Goal: Transaction & Acquisition: Purchase product/service

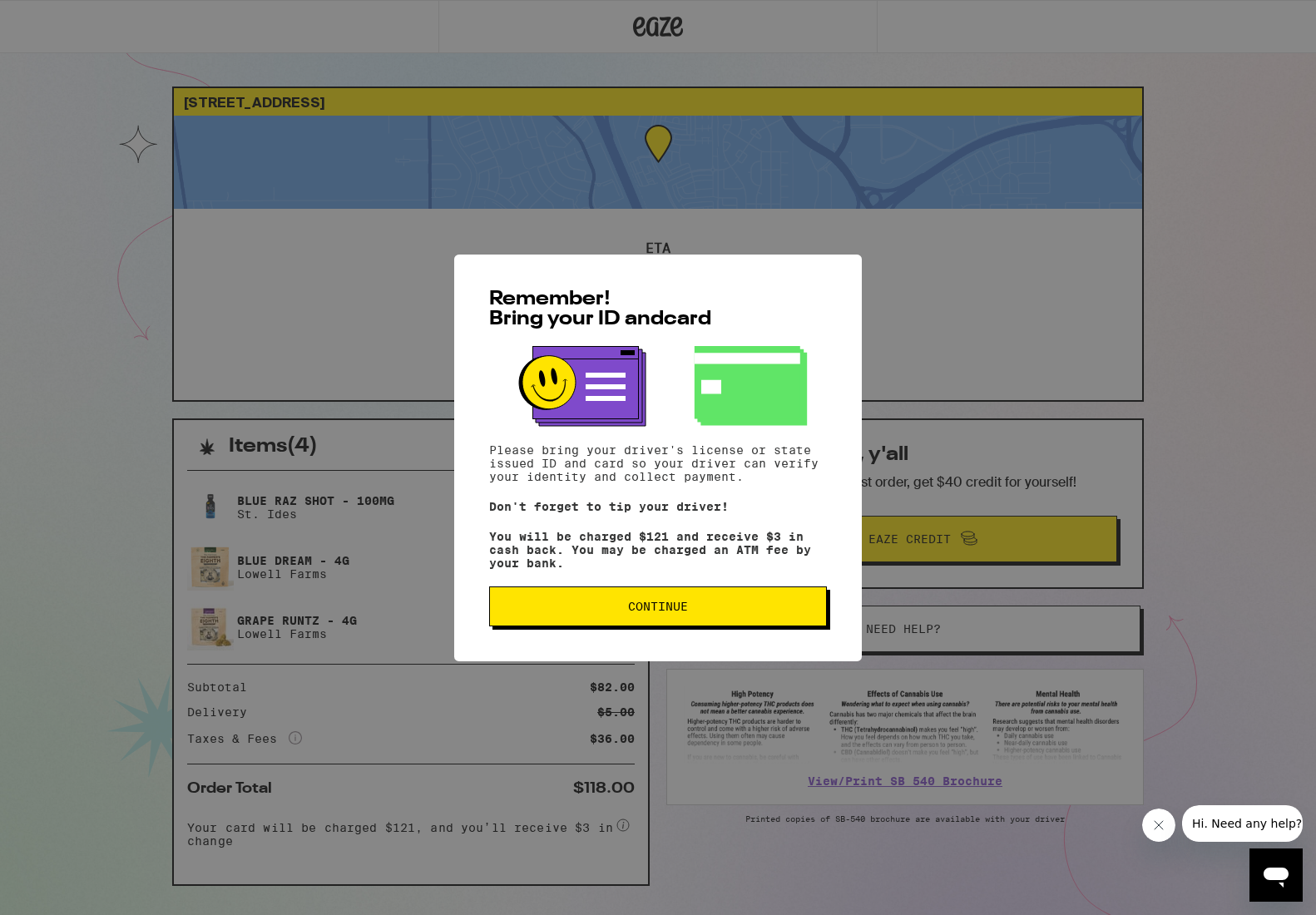
click at [772, 598] on button "Continue" at bounding box center [658, 606] width 338 height 40
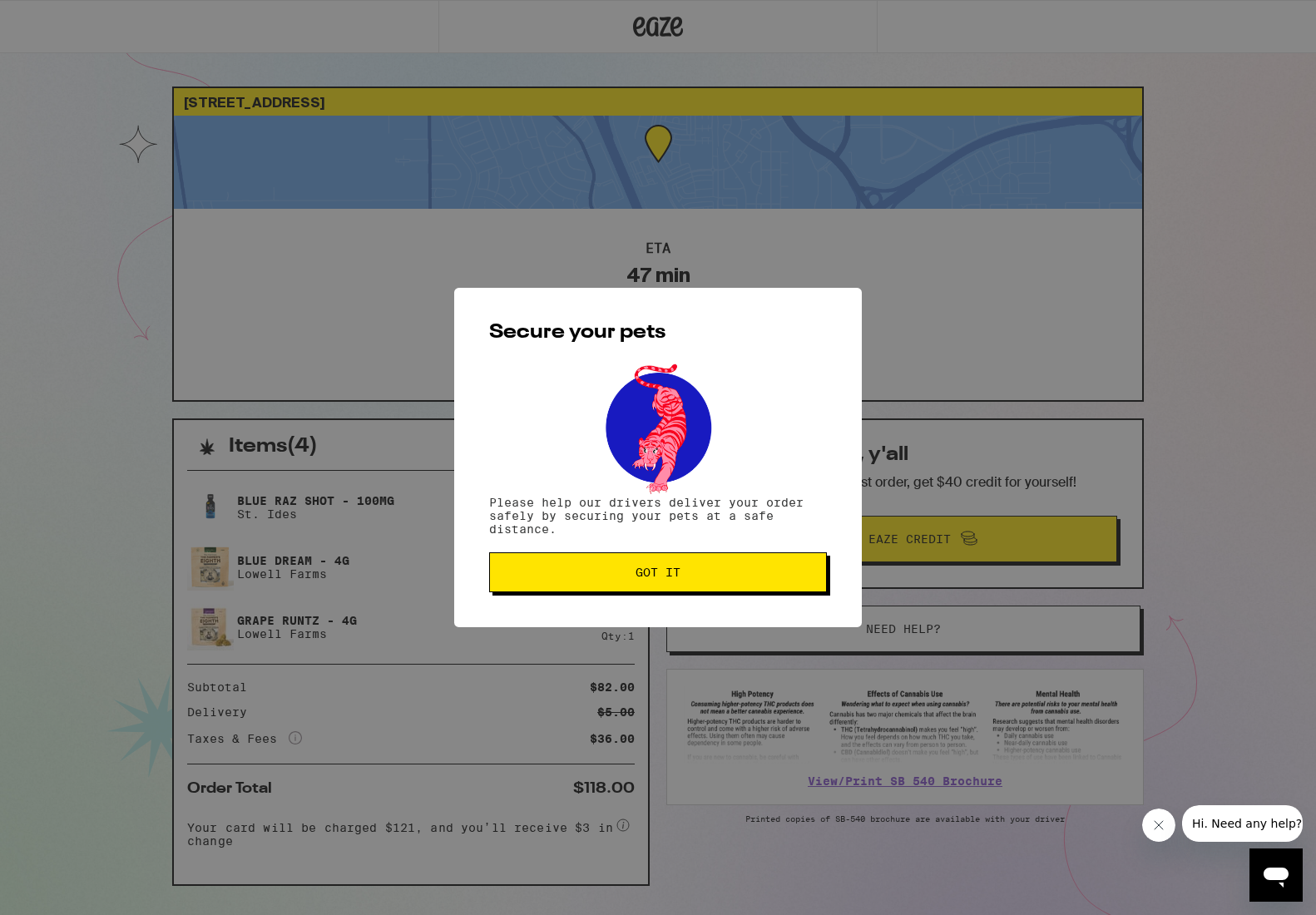
click at [757, 559] on button "Got it" at bounding box center [658, 572] width 338 height 40
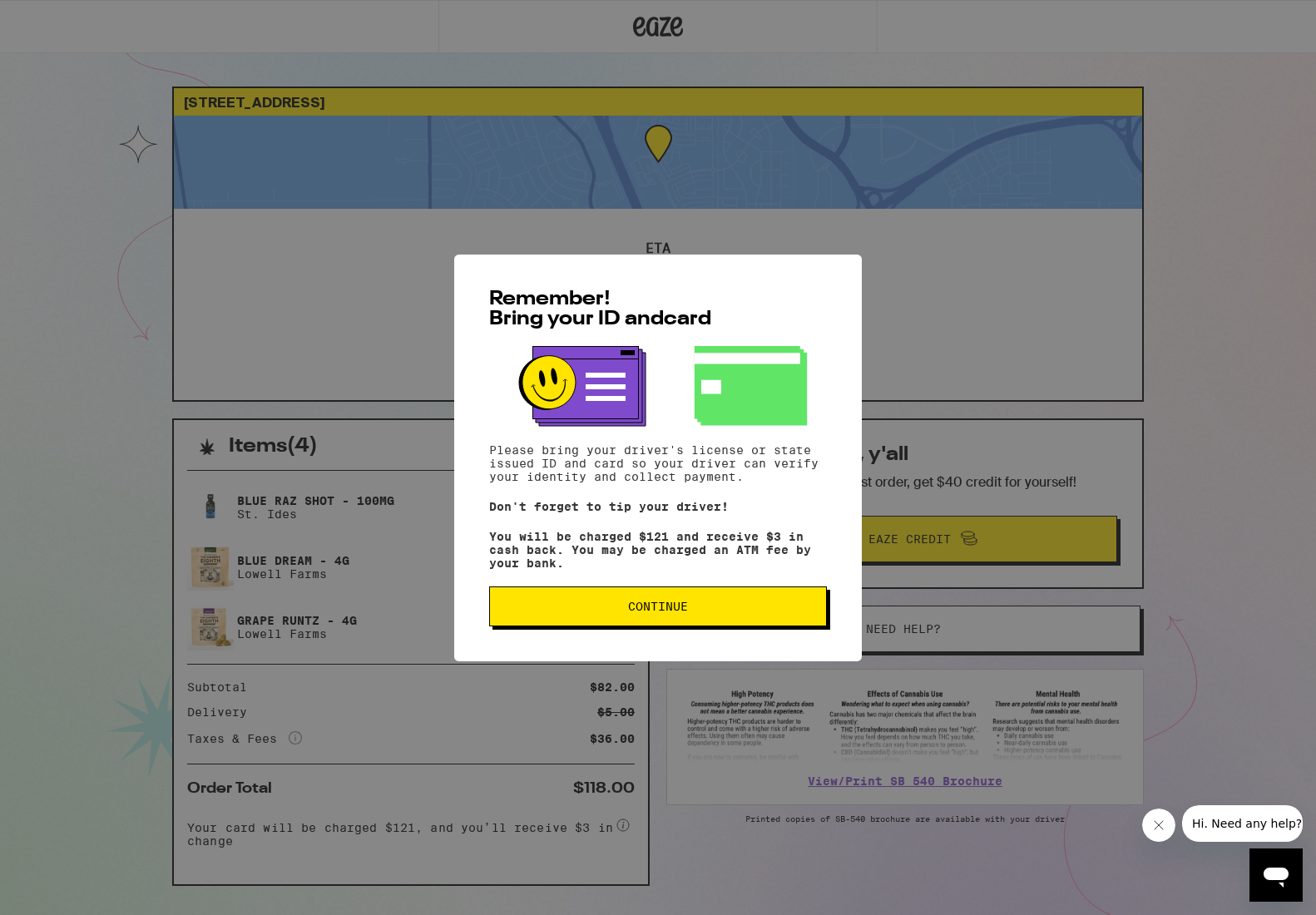
click at [673, 613] on span "Continue" at bounding box center [658, 607] width 60 height 12
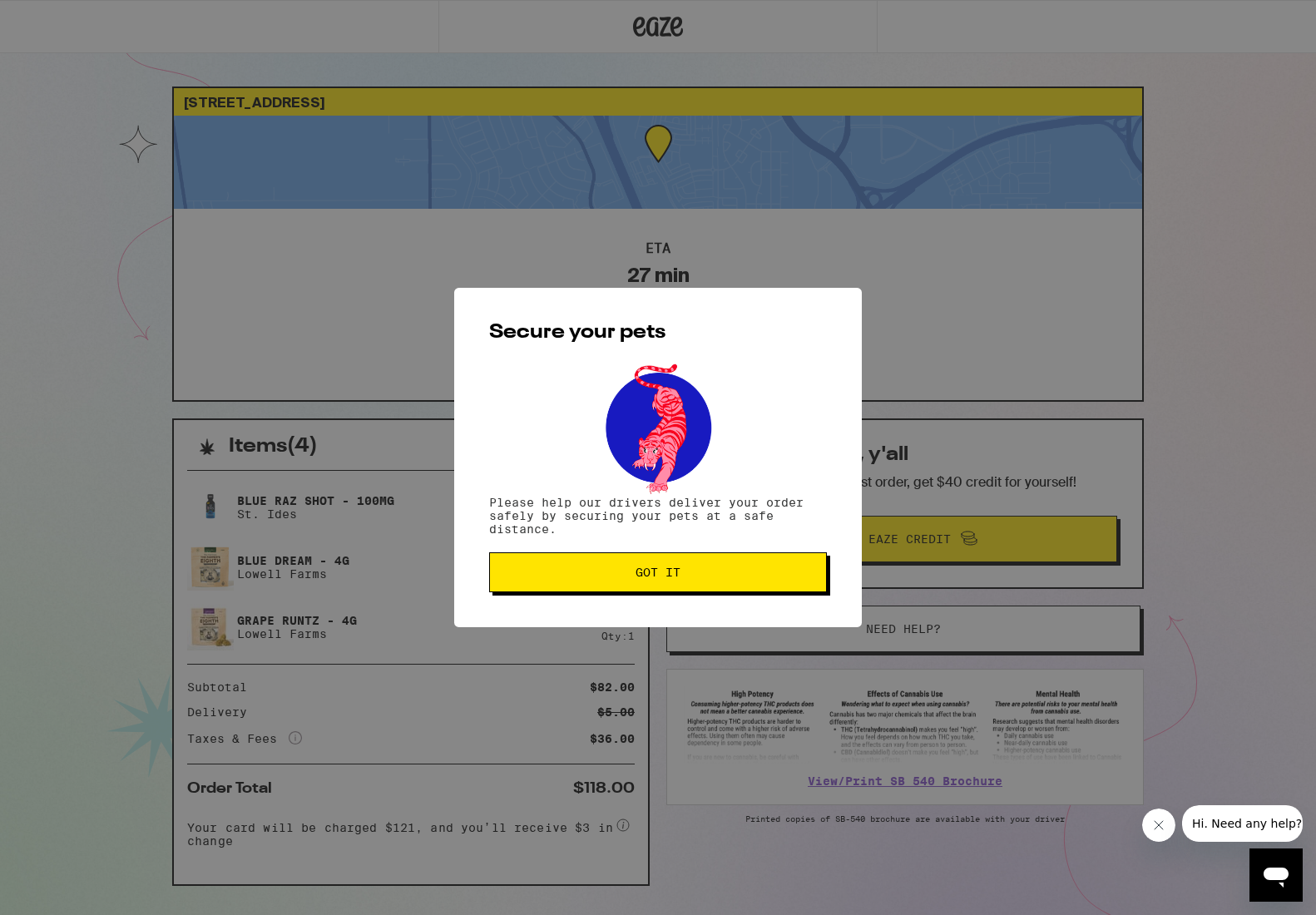
click at [676, 588] on button "Got it" at bounding box center [658, 572] width 338 height 40
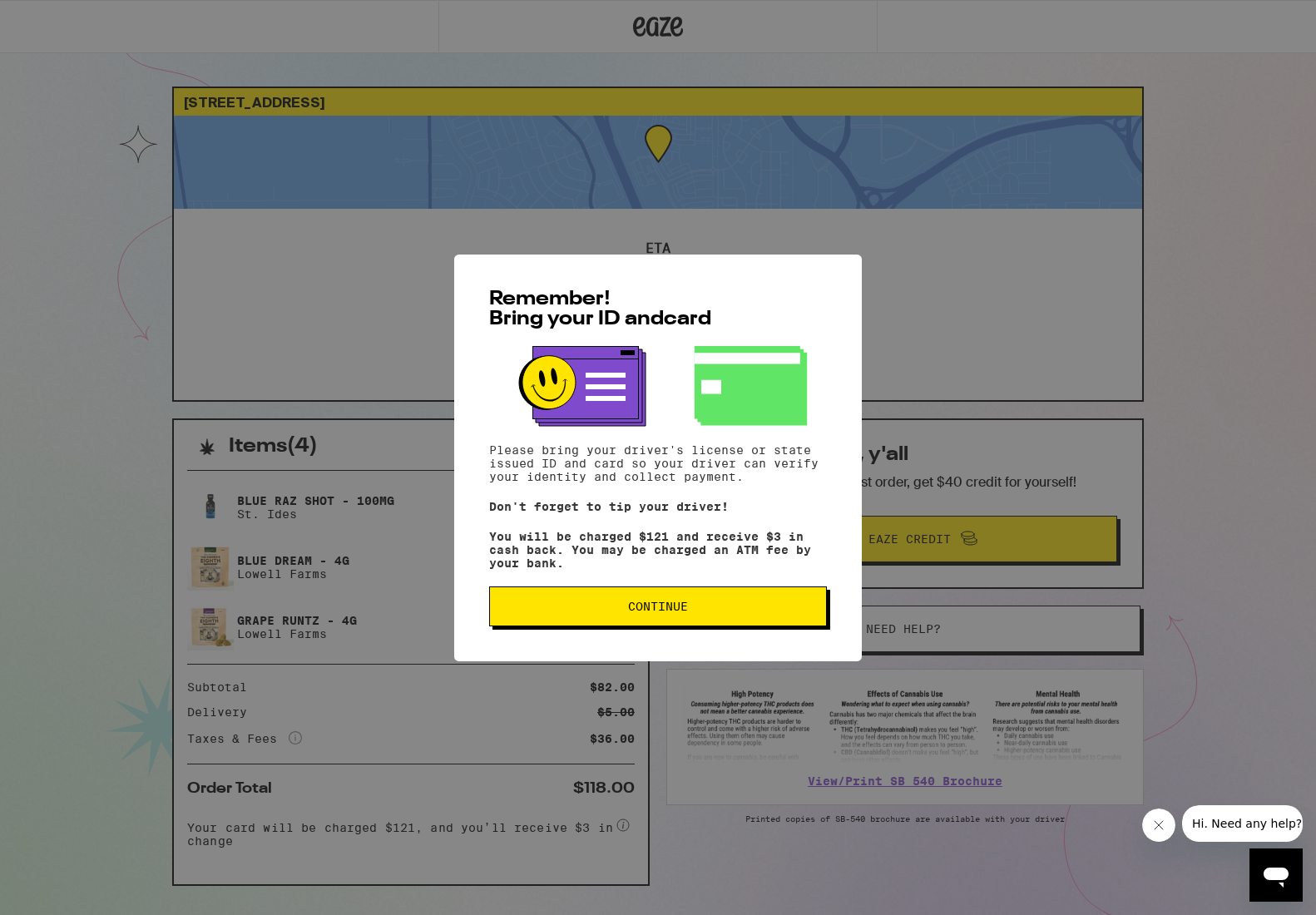
click at [670, 624] on button "Continue" at bounding box center [658, 606] width 338 height 40
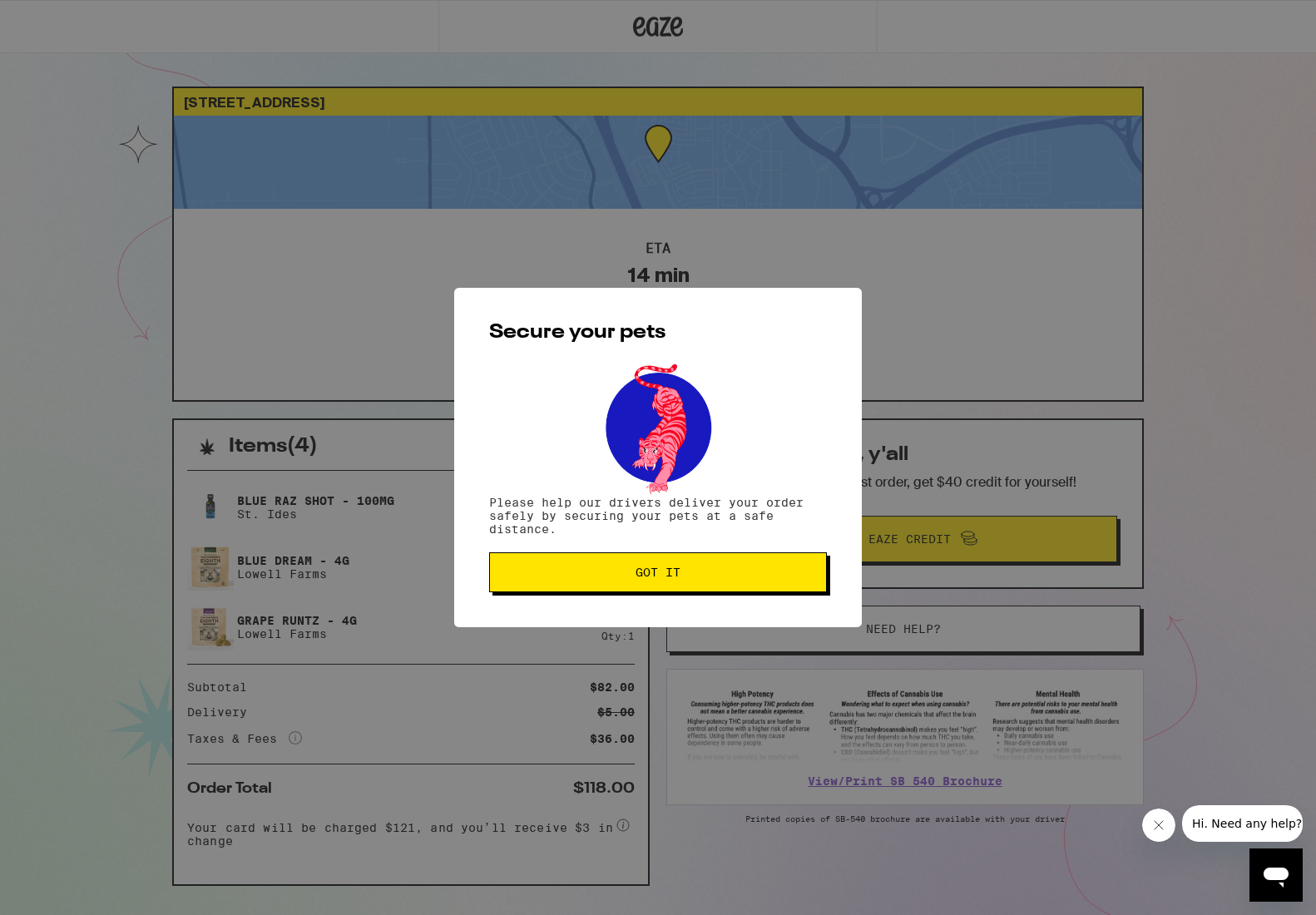
click at [88, 84] on div "Secure your pets Please help our drivers deliver your order safely by securing …" at bounding box center [658, 457] width 1316 height 915
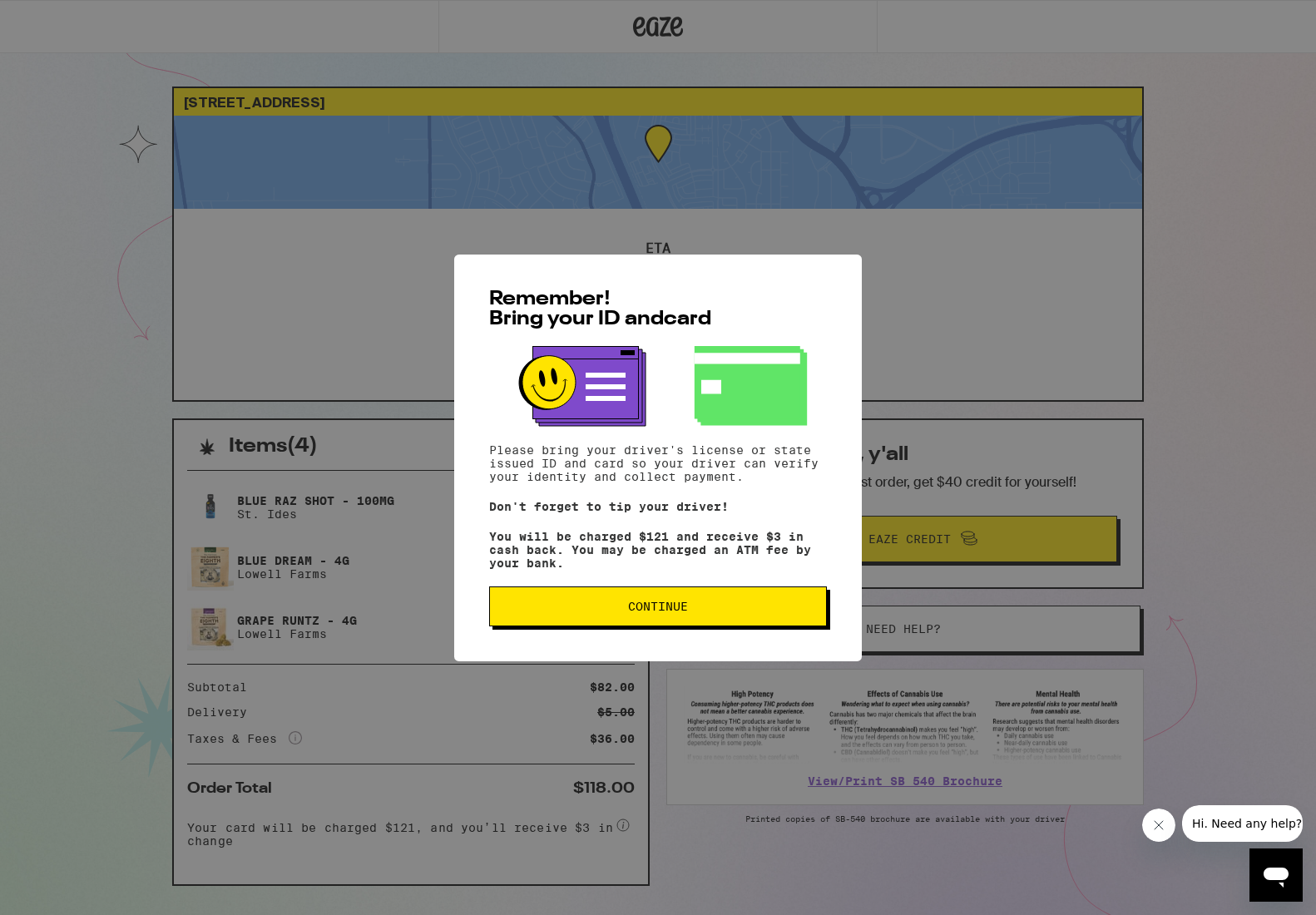
click at [106, 119] on div "Remember! Bring your ID and card Please bring your driver's license or state is…" at bounding box center [658, 457] width 1316 height 915
click at [734, 626] on button "Continue" at bounding box center [658, 606] width 338 height 40
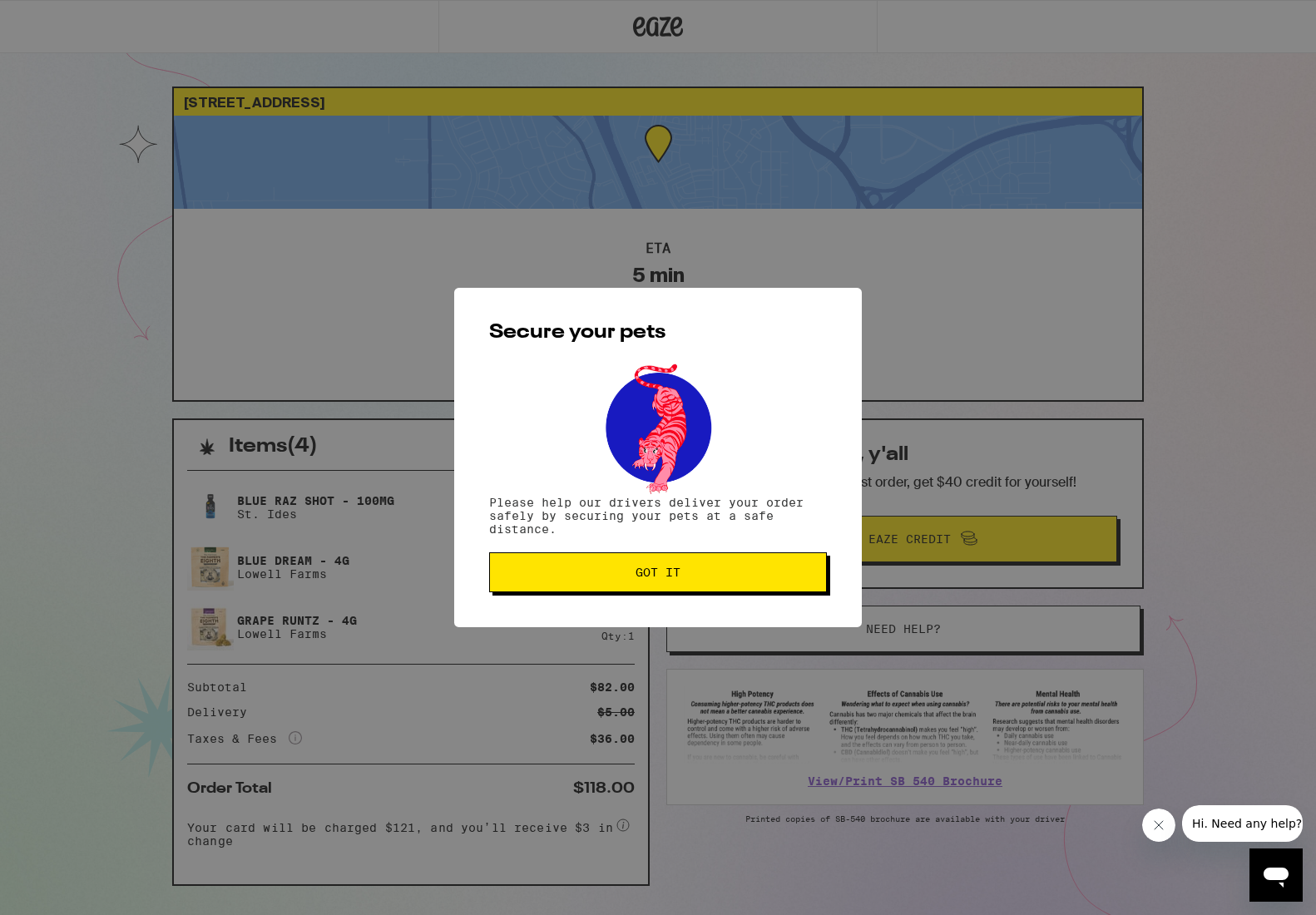
click at [708, 577] on span "Got it" at bounding box center [658, 572] width 310 height 12
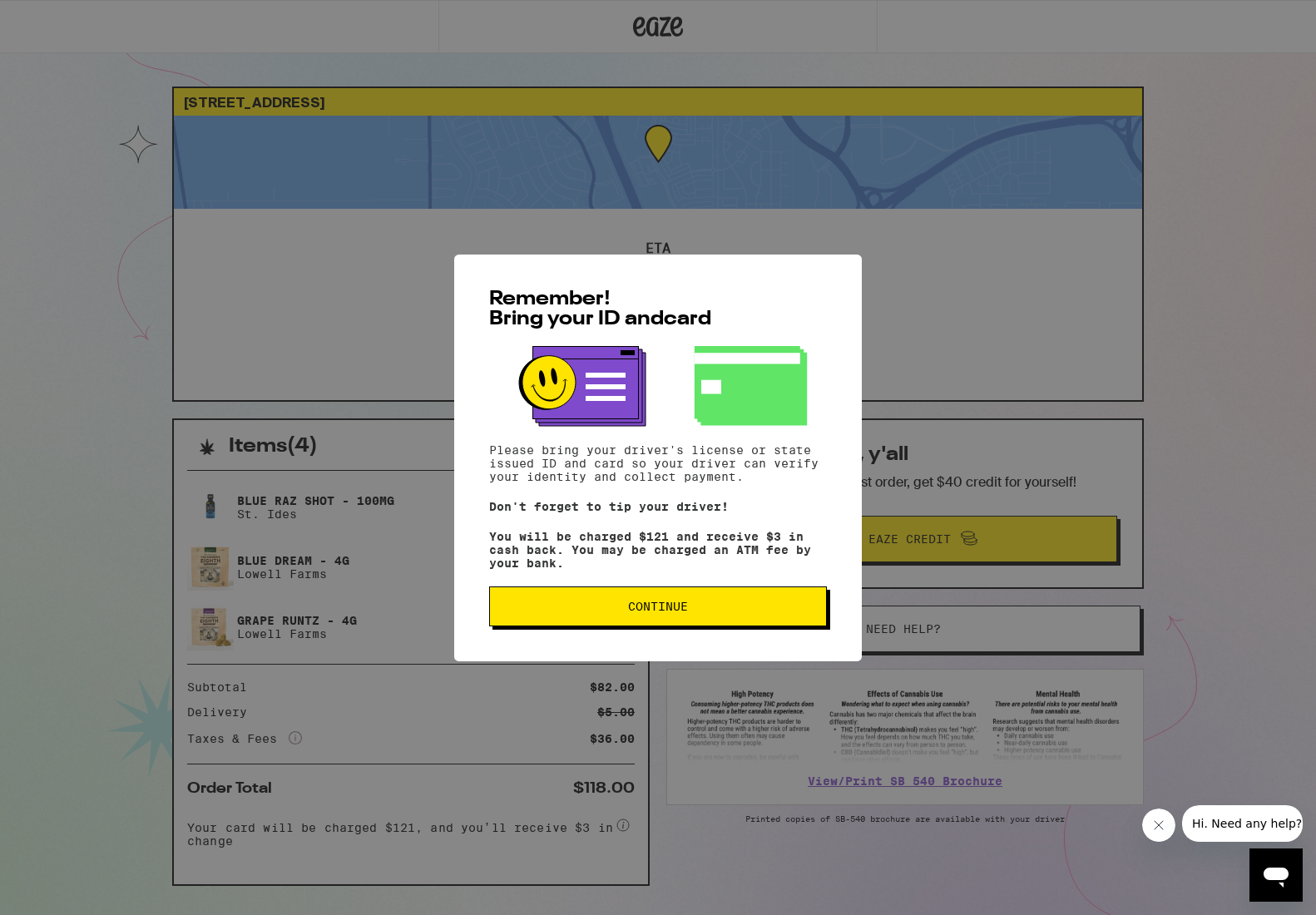
click at [620, 599] on button "Continue" at bounding box center [658, 606] width 338 height 40
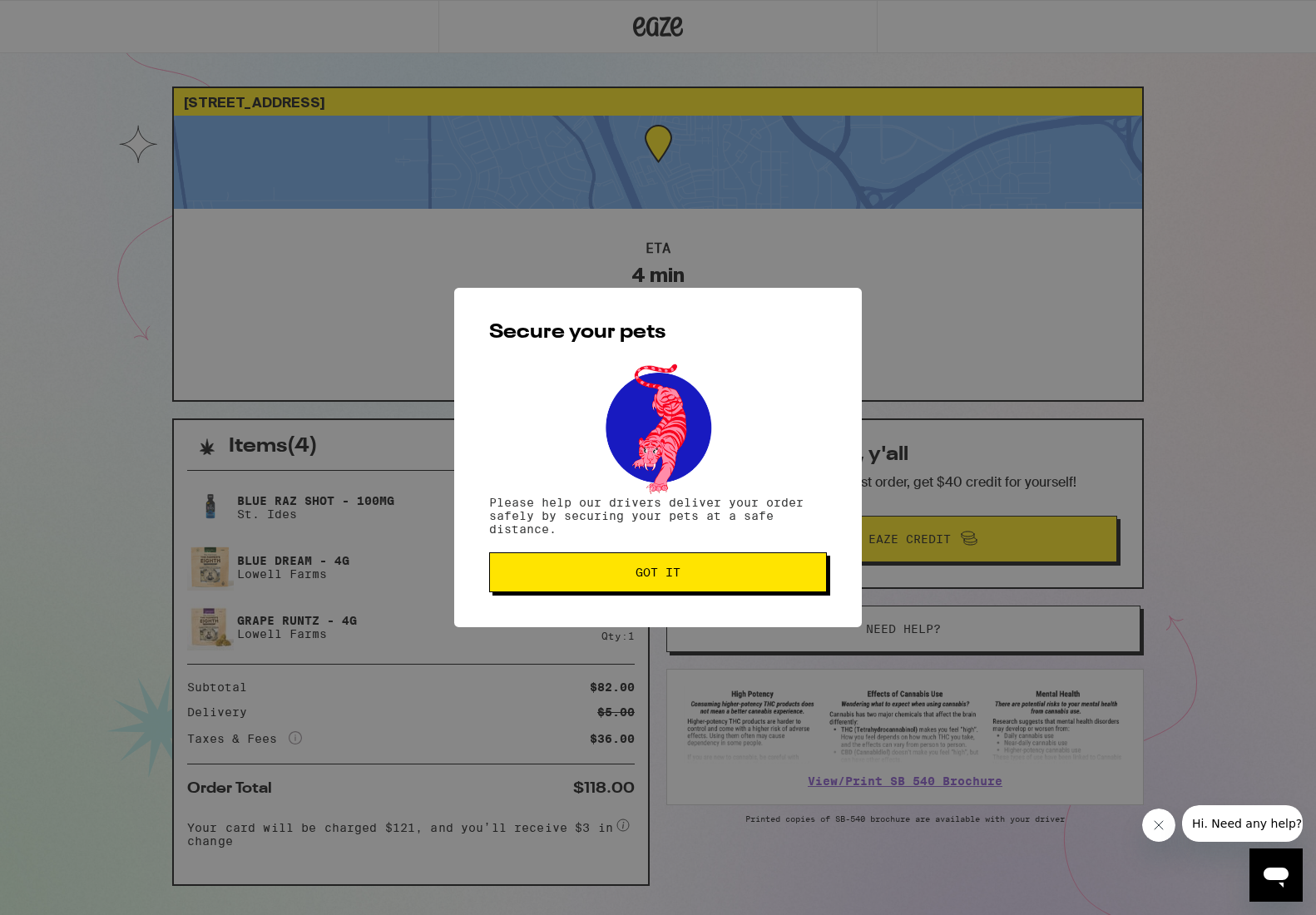
click at [677, 590] on button "Got it" at bounding box center [658, 572] width 338 height 40
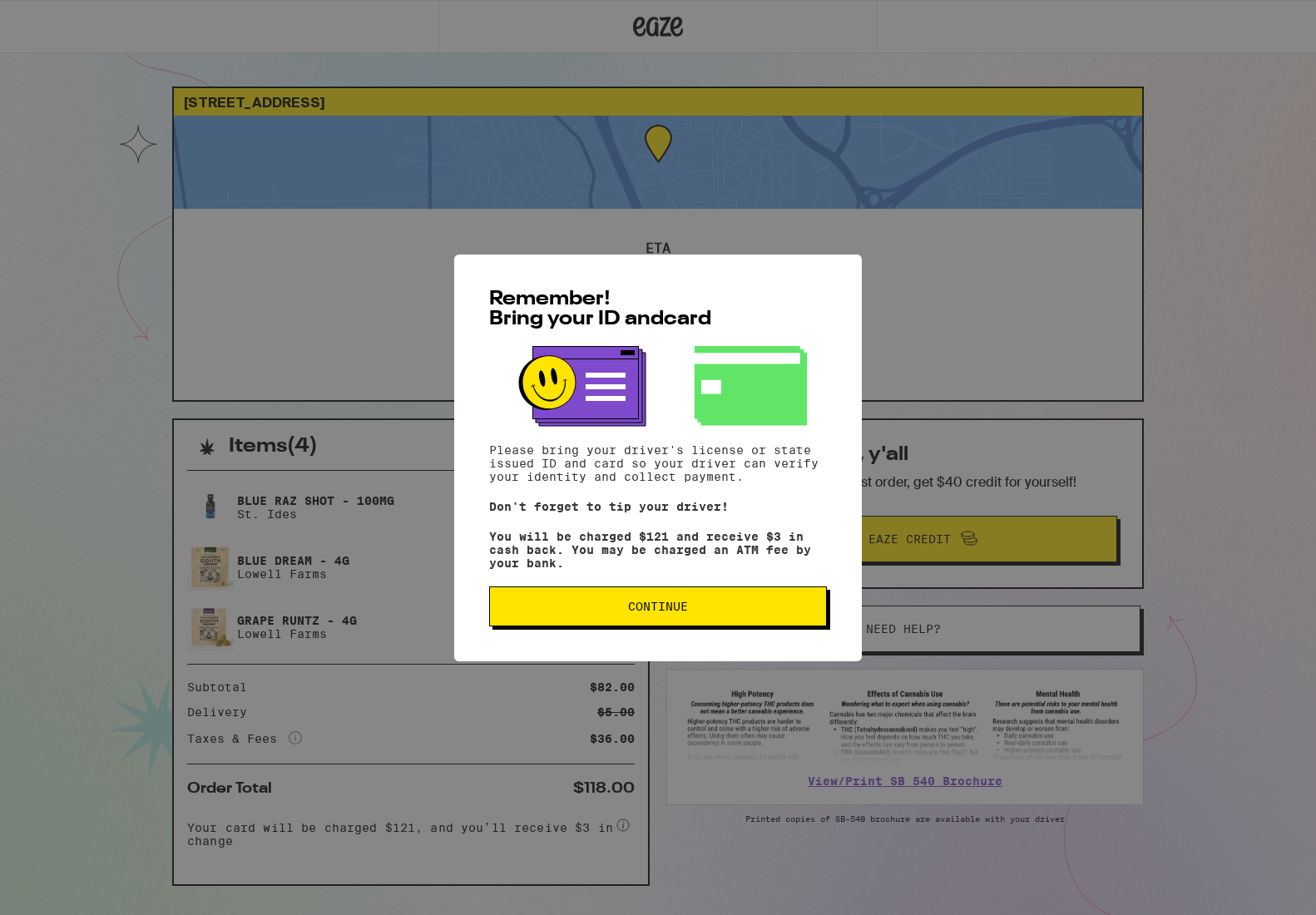
scroll to position [41, 0]
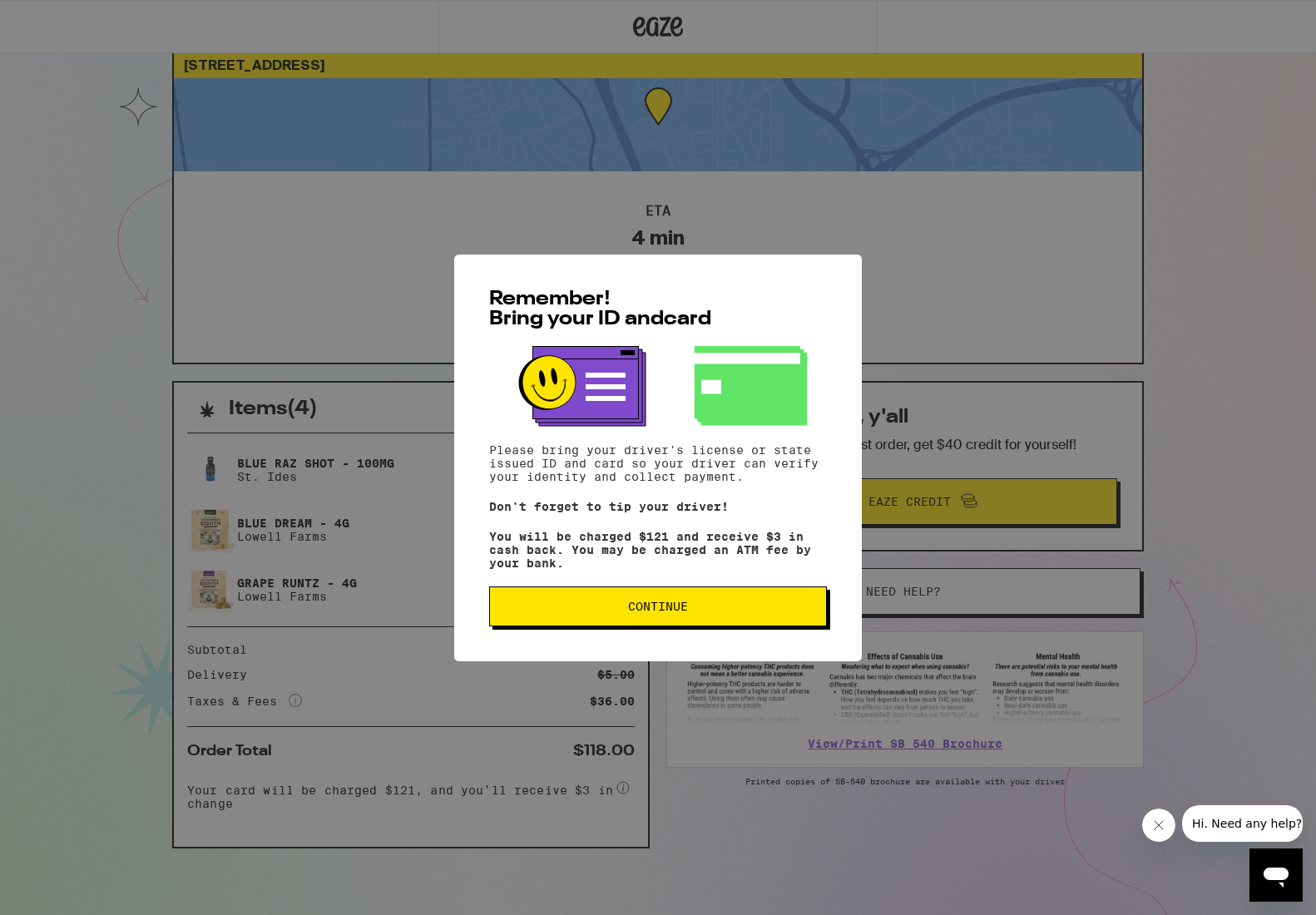
click at [735, 626] on button "Continue" at bounding box center [658, 606] width 338 height 40
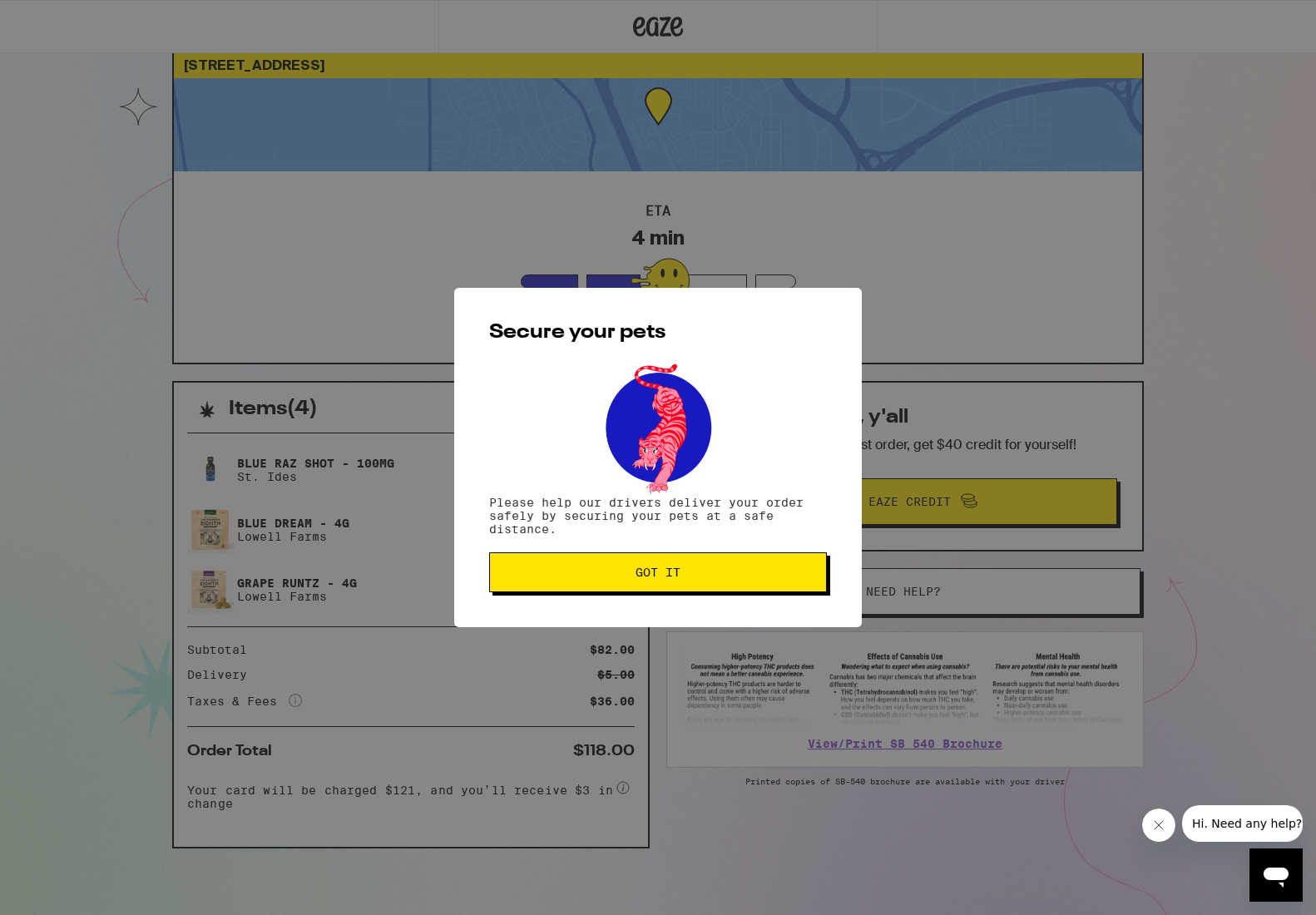
click at [729, 618] on div "Secure your pets Please help our drivers deliver your order safely by securing …" at bounding box center [658, 457] width 408 height 339
click at [719, 566] on button "Got it" at bounding box center [658, 572] width 338 height 40
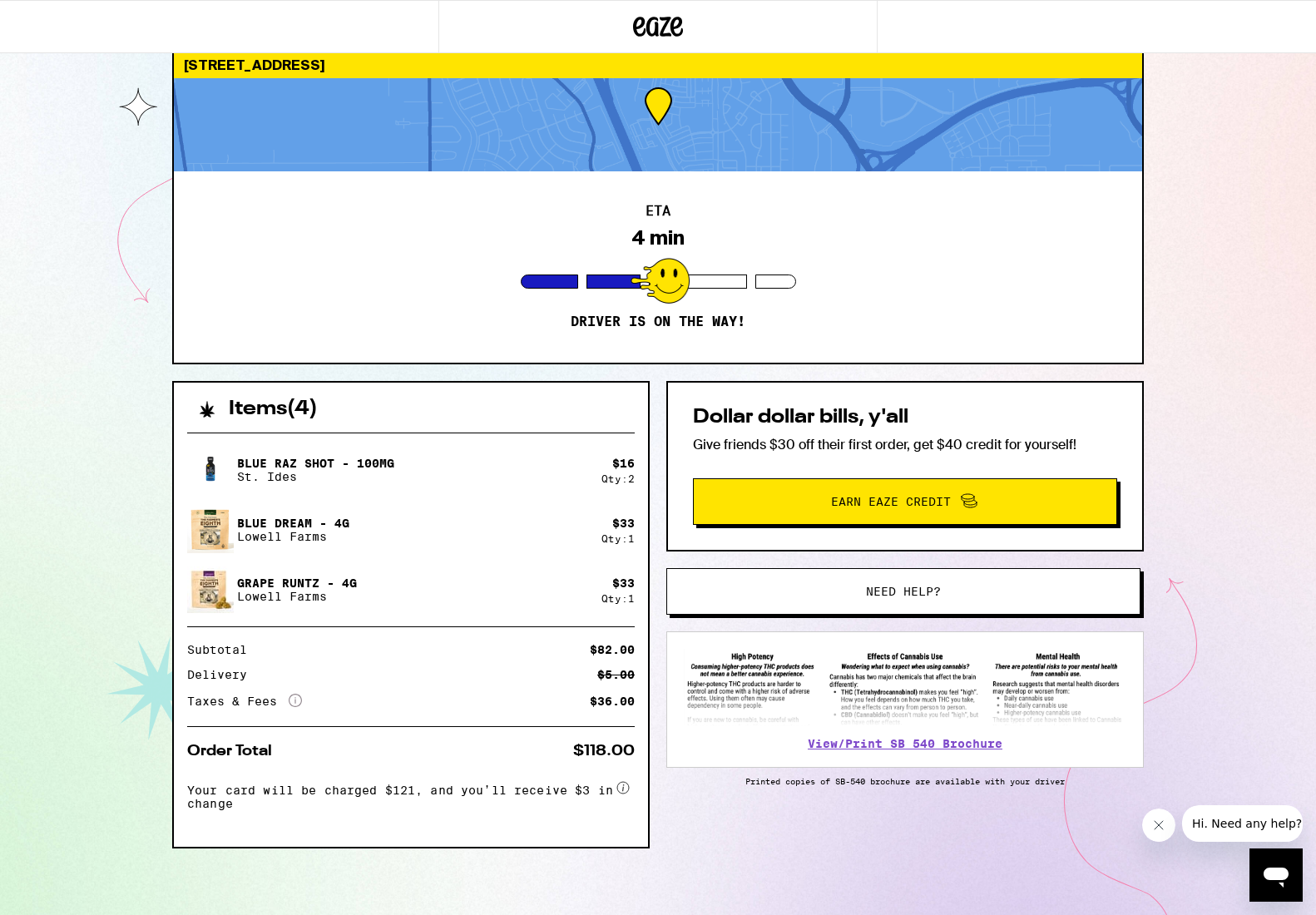
scroll to position [0, 0]
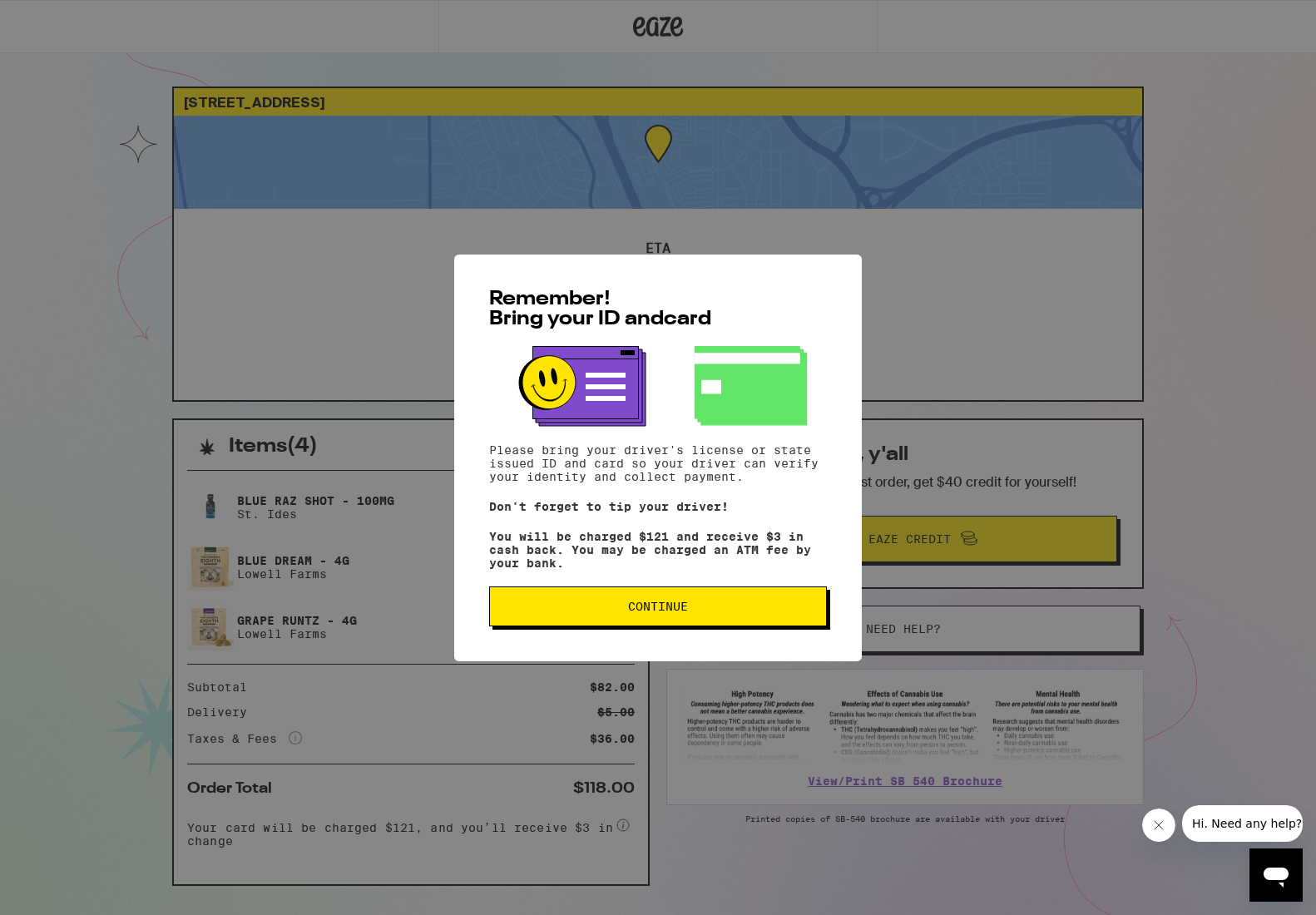
click at [644, 602] on button "Continue" at bounding box center [658, 606] width 338 height 40
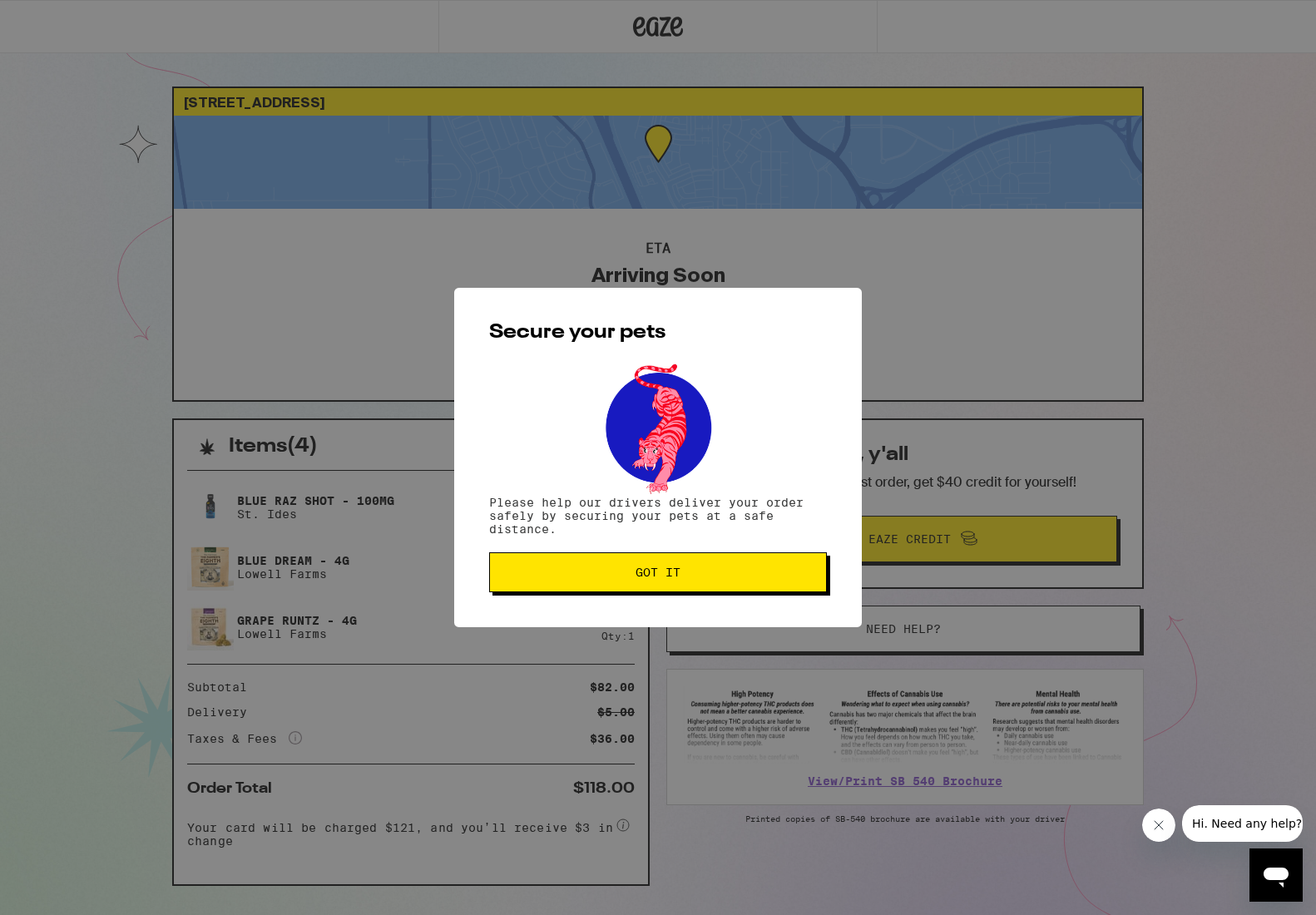
scroll to position [41, 0]
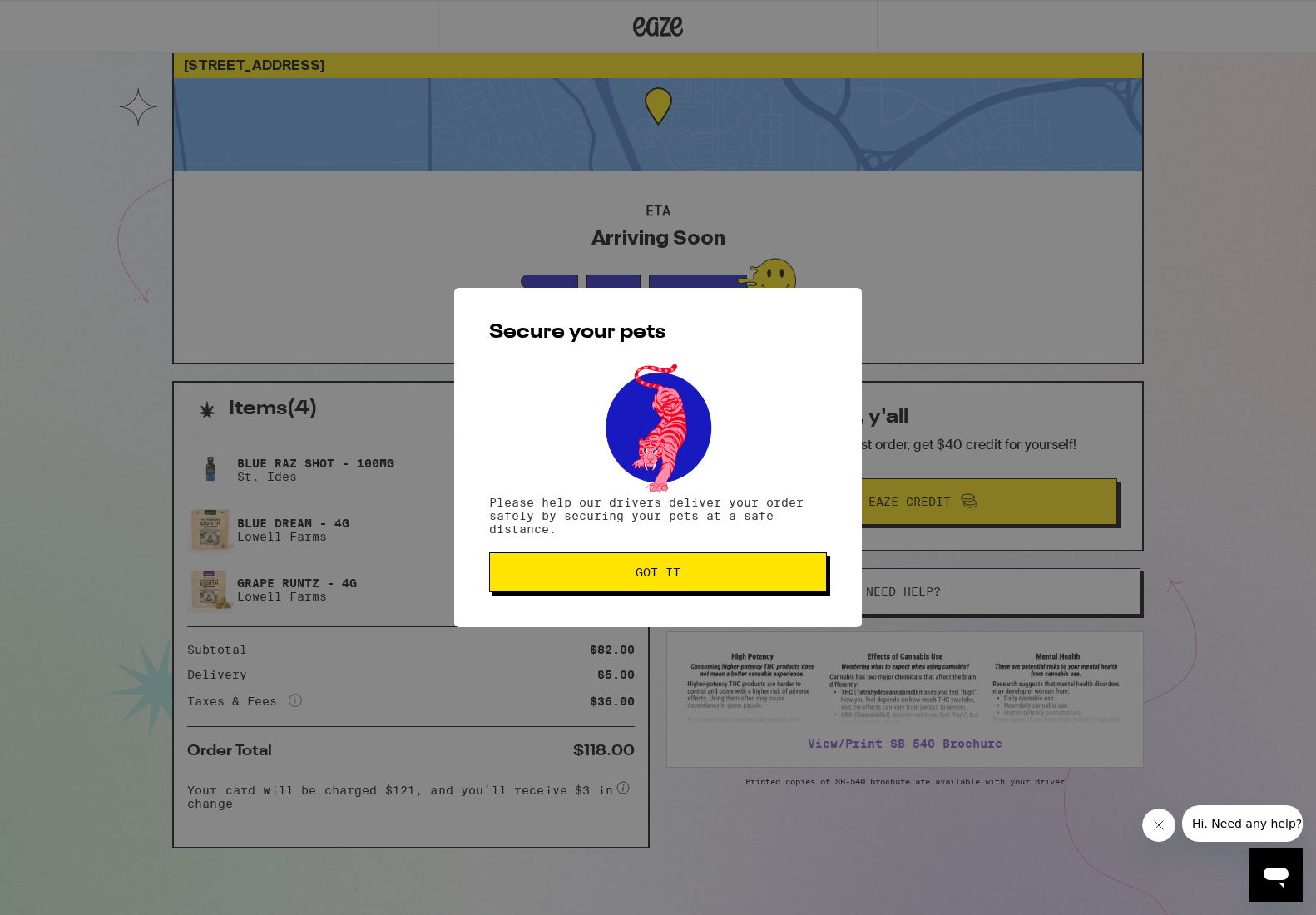
click at [645, 578] on span "Got it" at bounding box center [658, 572] width 45 height 12
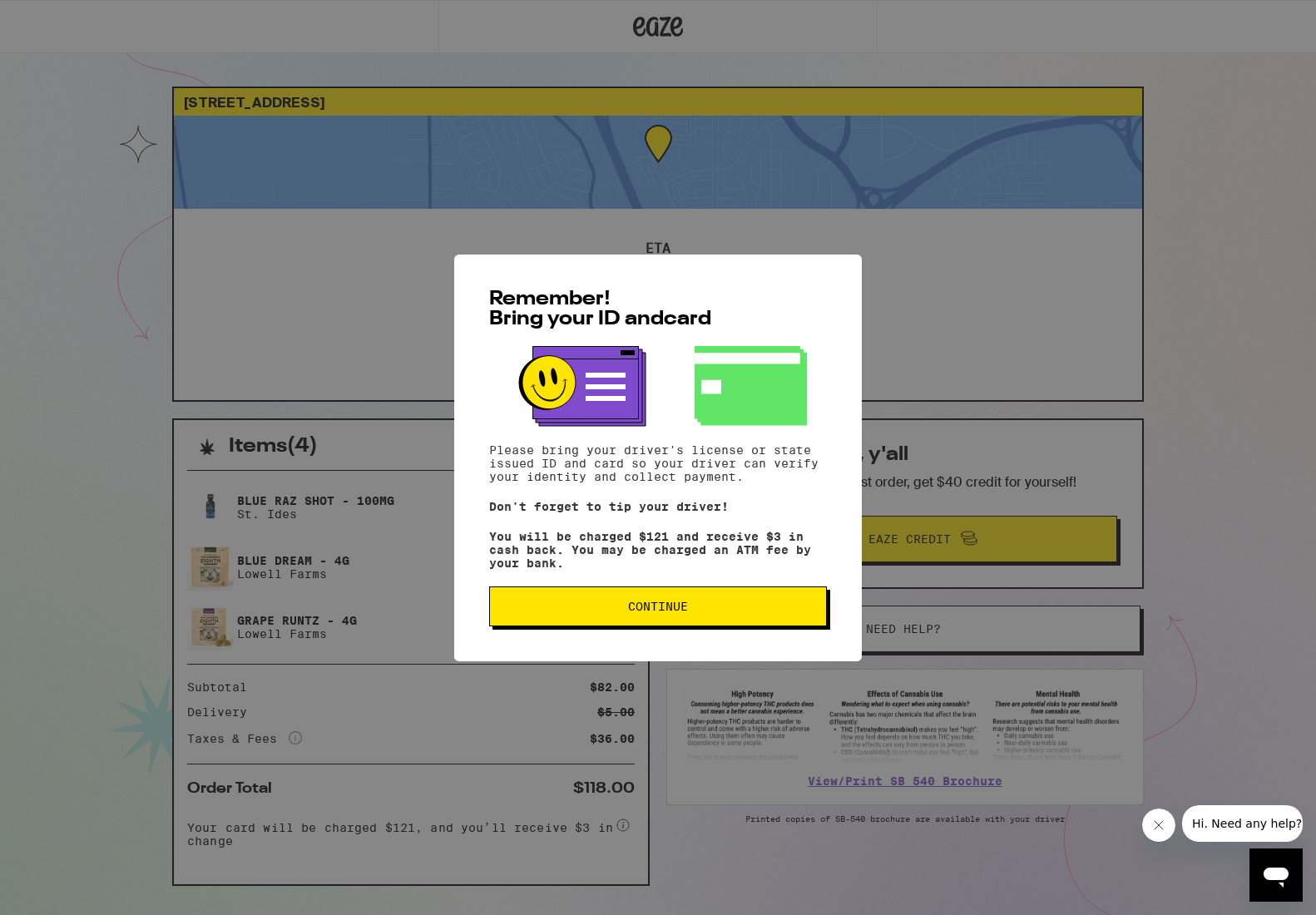
click at [684, 613] on span "Continue" at bounding box center [658, 607] width 60 height 12
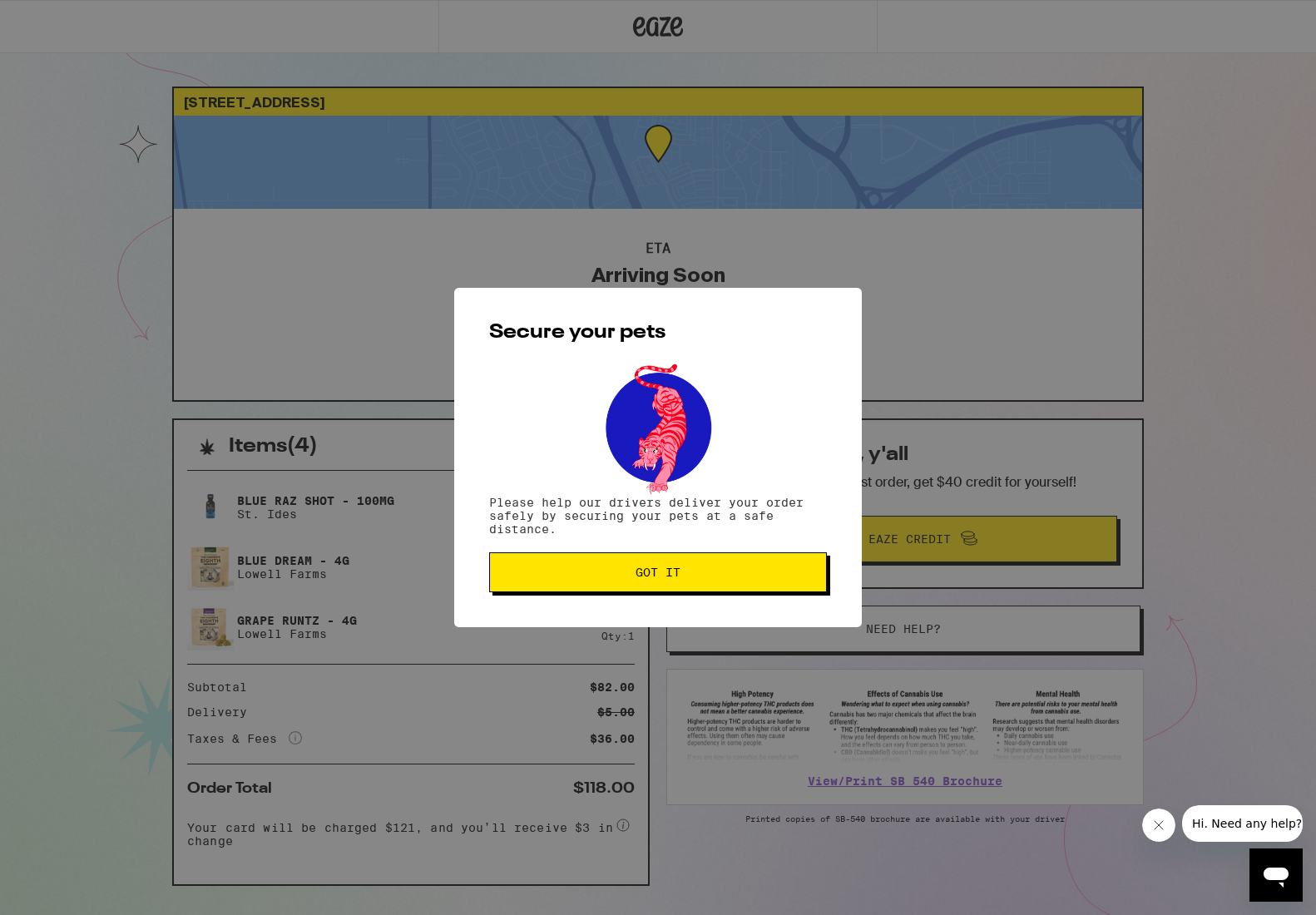
click at [684, 619] on div "Secure your pets Please help our drivers deliver your order safely by securing …" at bounding box center [658, 457] width 408 height 339
click at [684, 593] on button "Got it" at bounding box center [658, 572] width 338 height 40
